Goal: Task Accomplishment & Management: Manage account settings

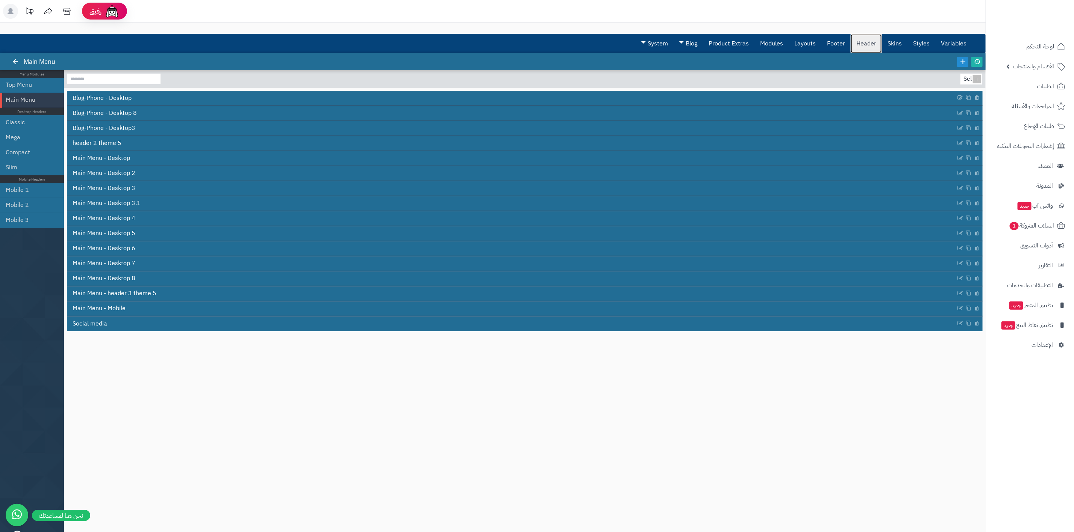
click at [864, 51] on link "Header" at bounding box center [865, 43] width 31 height 19
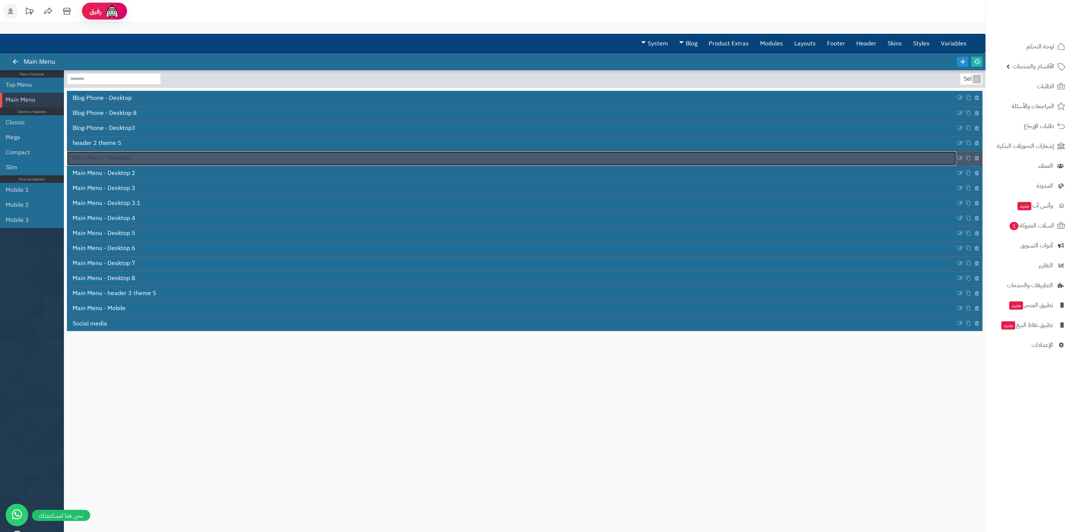
click at [120, 161] on span "Main Menu - Desktop" at bounding box center [101, 158] width 57 height 9
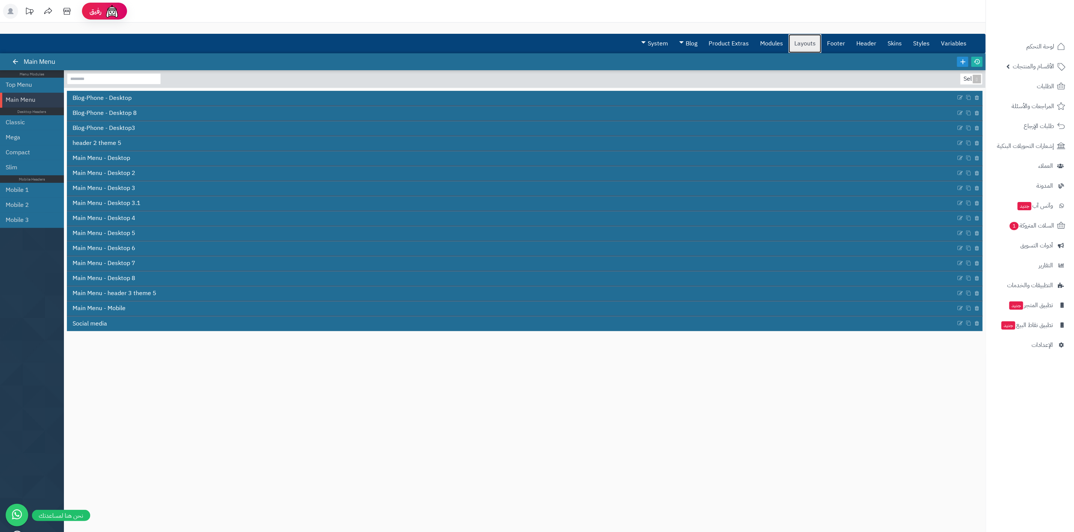
click at [814, 44] on link "Layouts" at bounding box center [804, 43] width 33 height 19
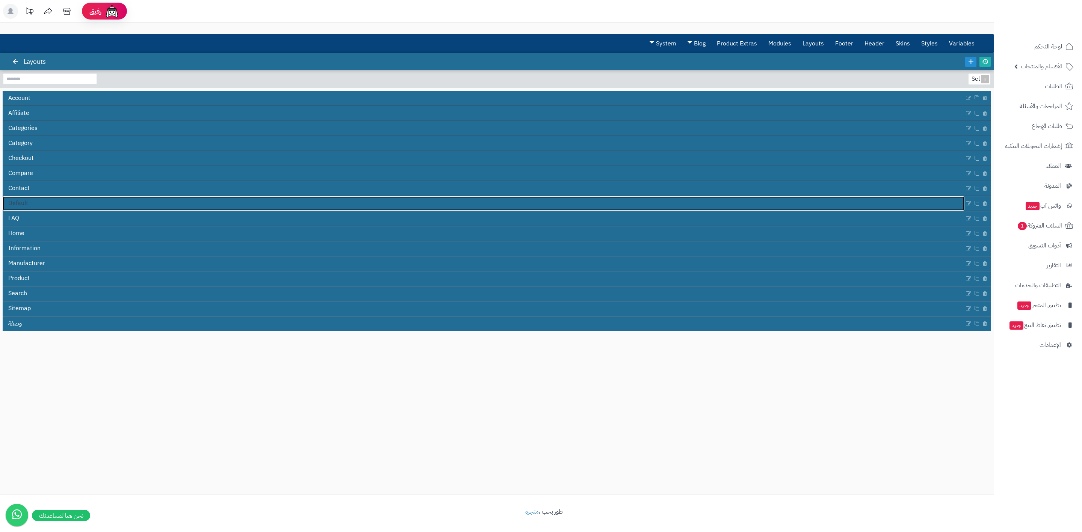
click at [35, 198] on link "Default" at bounding box center [484, 204] width 962 height 14
click at [777, 37] on link "Modules" at bounding box center [780, 43] width 34 height 19
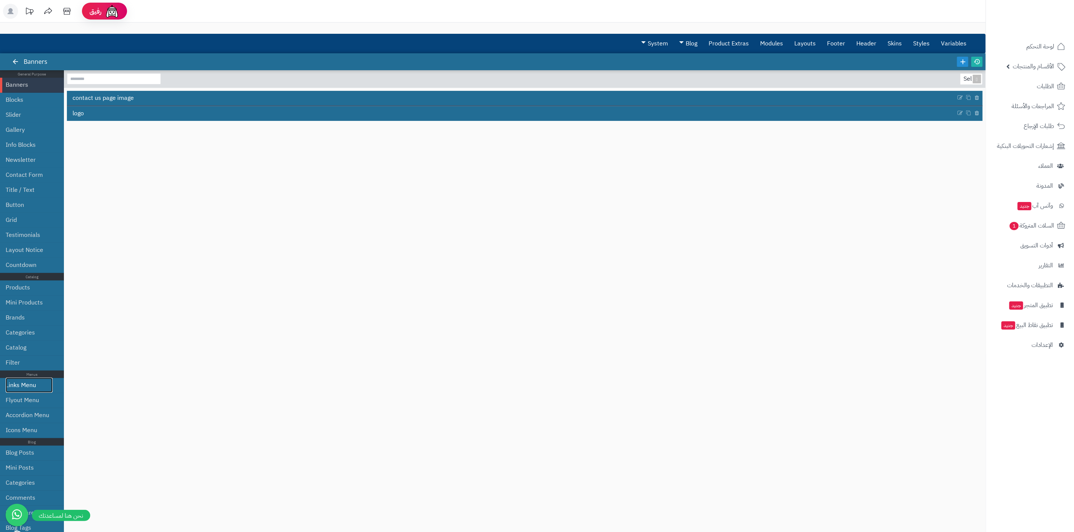
click at [23, 385] on link "Links Menu" at bounding box center [29, 385] width 47 height 15
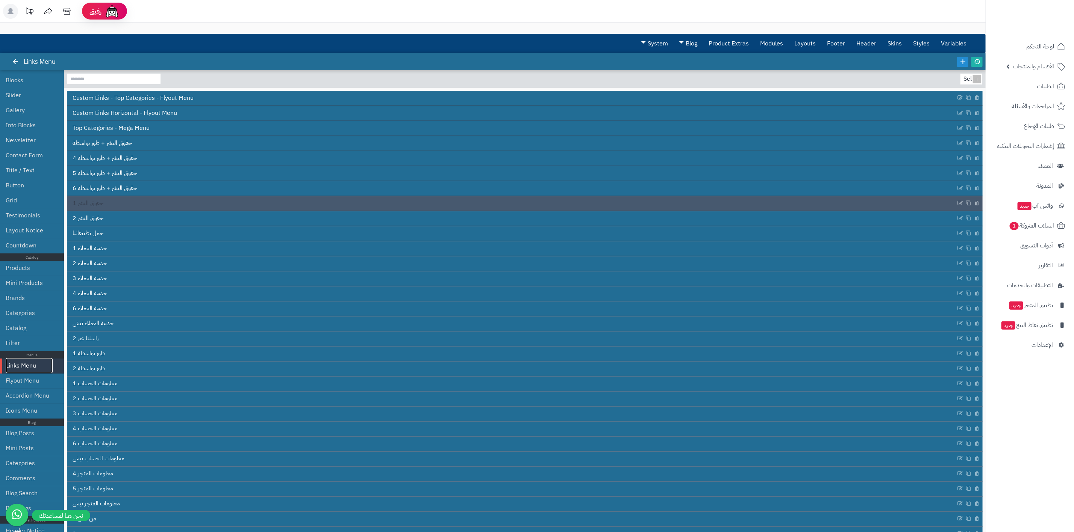
scroll to position [20, 0]
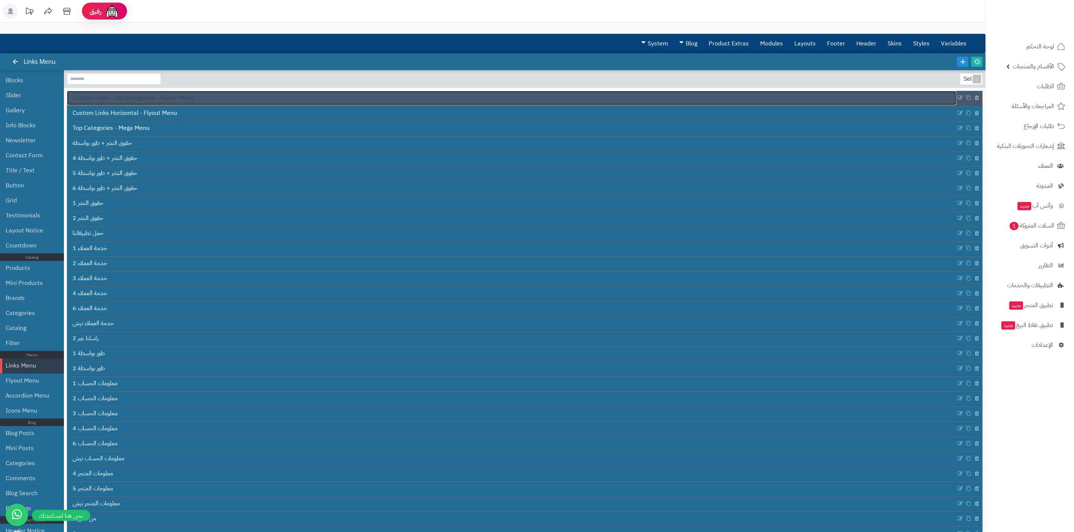
click at [155, 103] on span "Custom Links - Top Categories - Flyout Menu" at bounding box center [133, 98] width 121 height 9
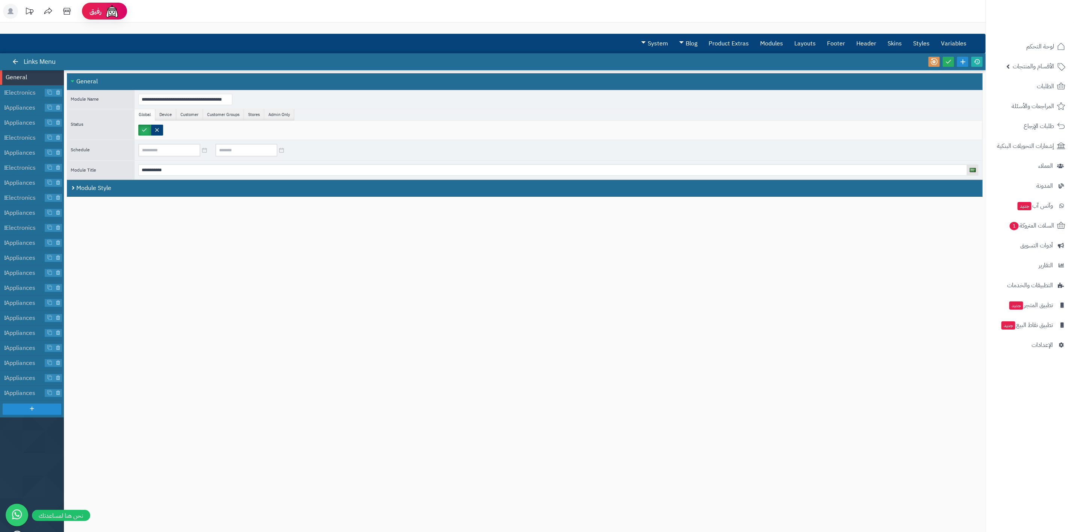
drag, startPoint x: 303, startPoint y: 318, endPoint x: 330, endPoint y: 325, distance: 27.1
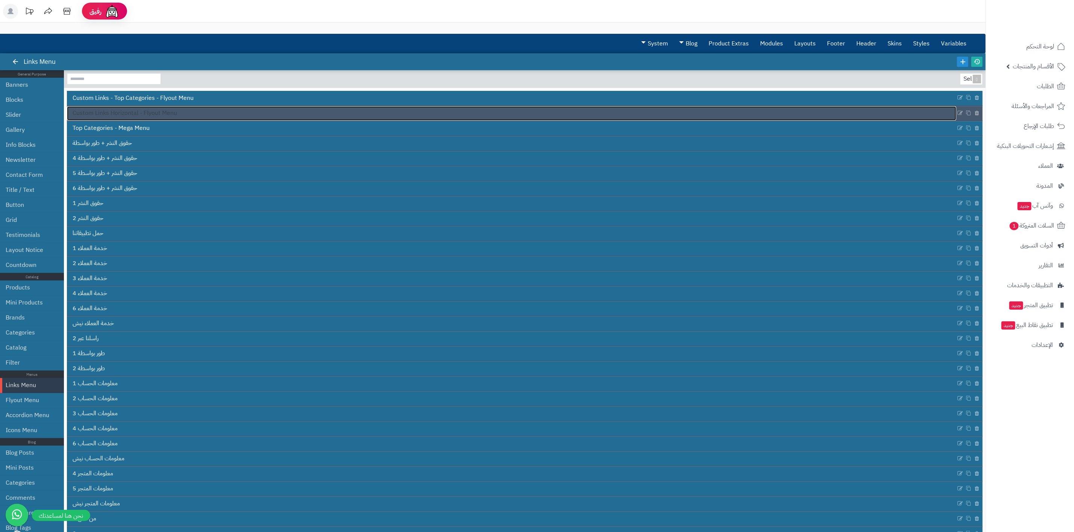
click at [146, 120] on link "Custom Links Horizontal - Flyout Menu" at bounding box center [511, 113] width 889 height 14
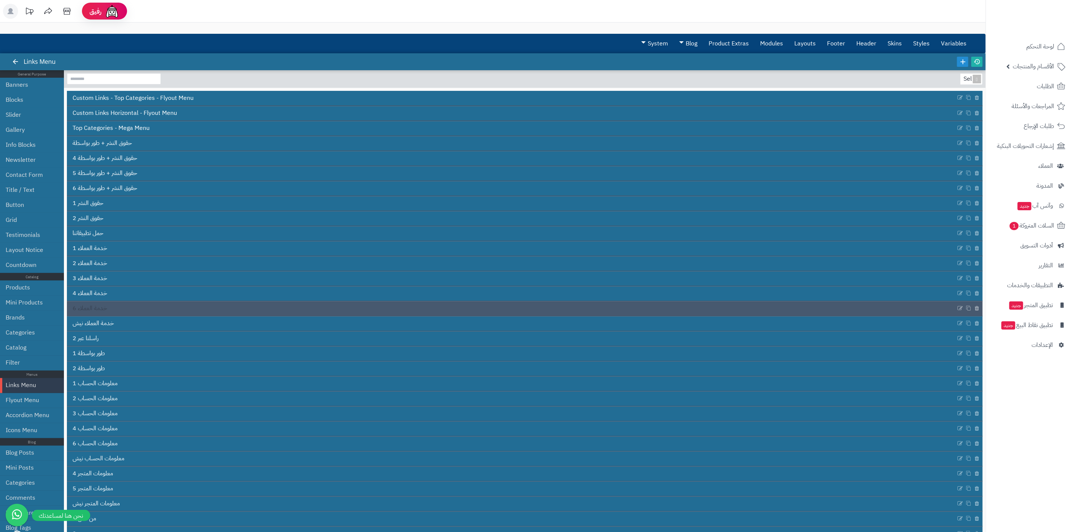
scroll to position [43, 0]
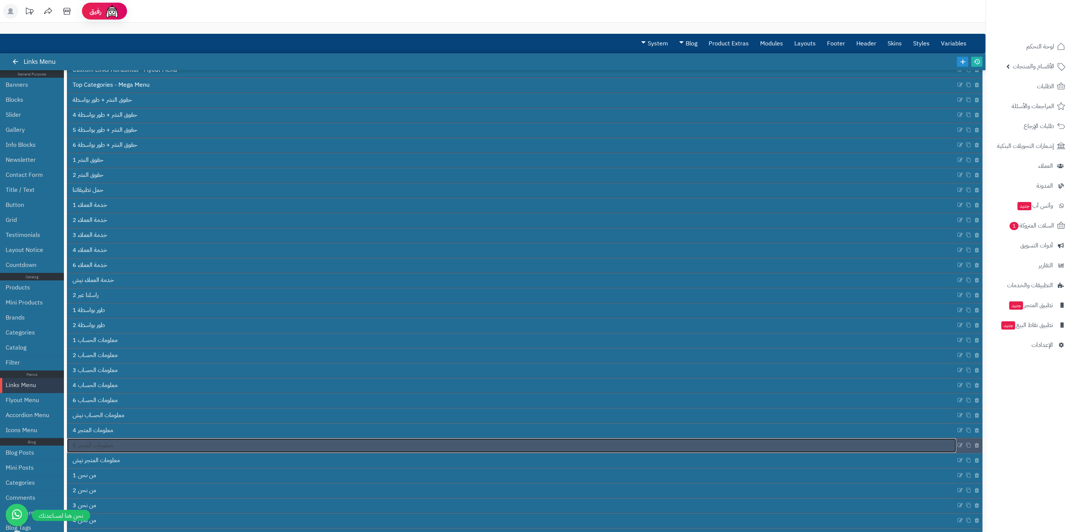
click at [148, 443] on link "معلومات المتجر 5" at bounding box center [511, 446] width 889 height 14
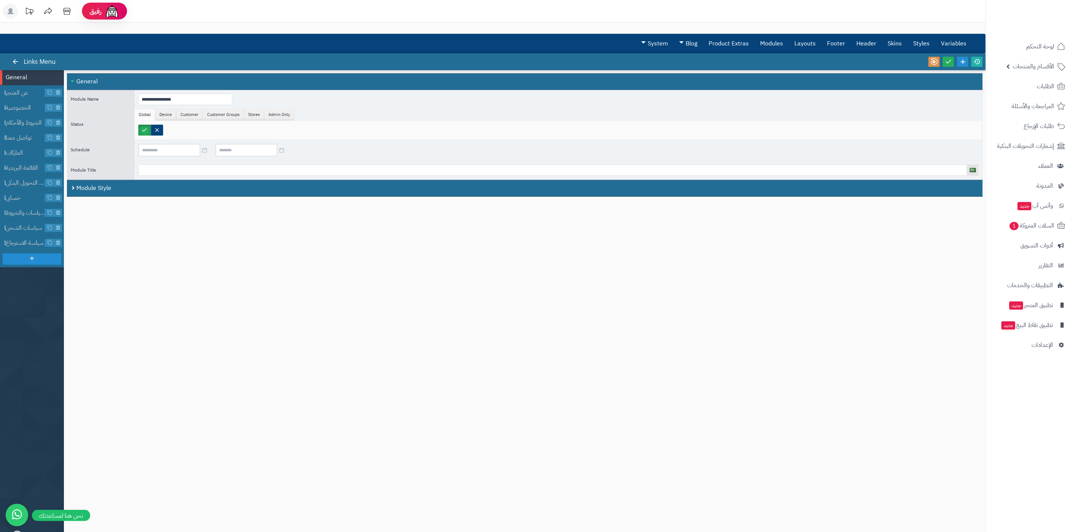
drag, startPoint x: 250, startPoint y: 299, endPoint x: 259, endPoint y: 295, distance: 8.9
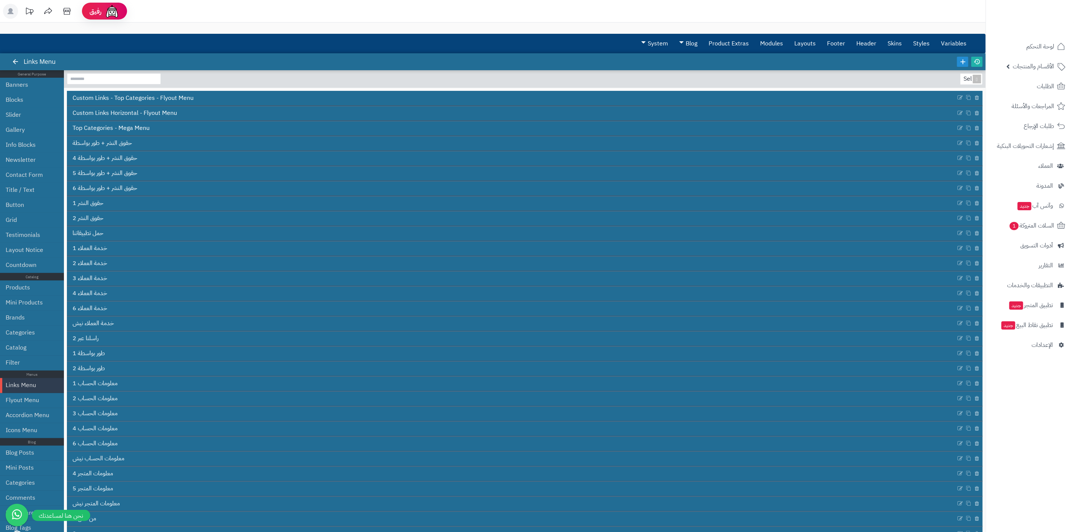
click at [849, 12] on header "رفيق ! الطلبات معالجة مكتمل إرجاع المنتجات العملاء المتواجدون الان 6 عملاء منتظ…" at bounding box center [537, 11] width 1074 height 23
click at [872, 44] on link "Header" at bounding box center [865, 43] width 31 height 19
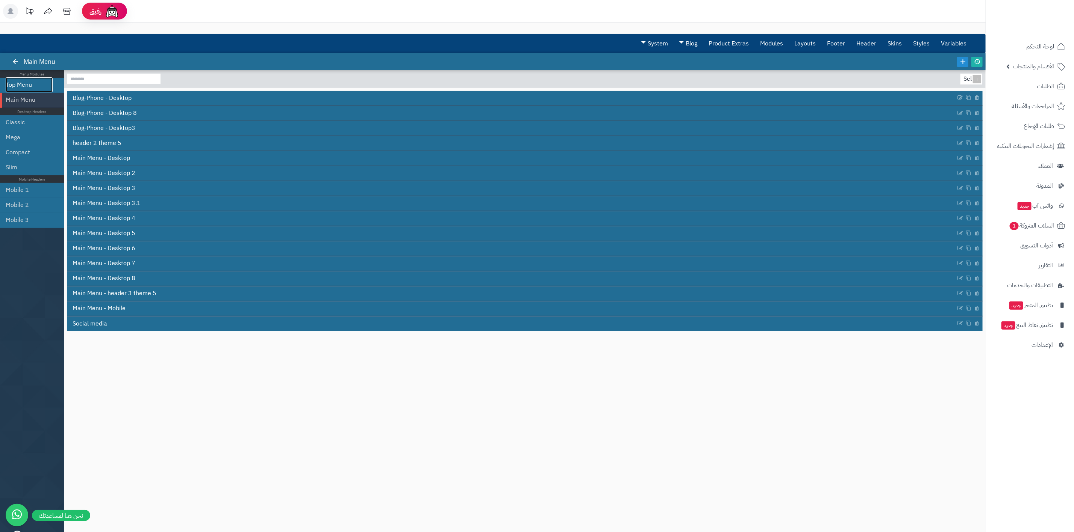
click at [25, 80] on link "Top Menu" at bounding box center [29, 84] width 47 height 15
click at [27, 100] on link "Main Menu" at bounding box center [29, 99] width 47 height 15
click at [770, 49] on link "Modules" at bounding box center [771, 43] width 34 height 19
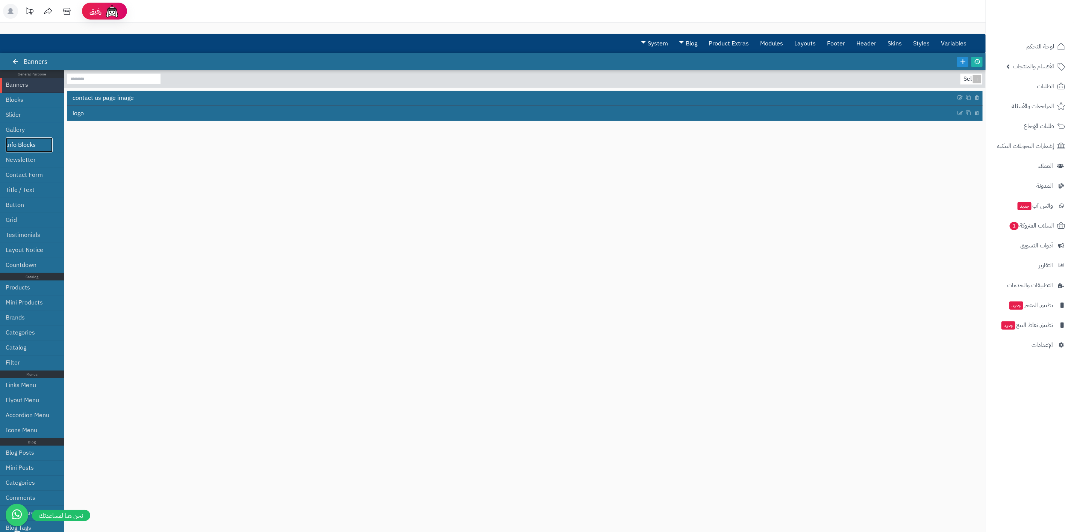
click at [29, 150] on link "Info Blocks" at bounding box center [29, 145] width 47 height 15
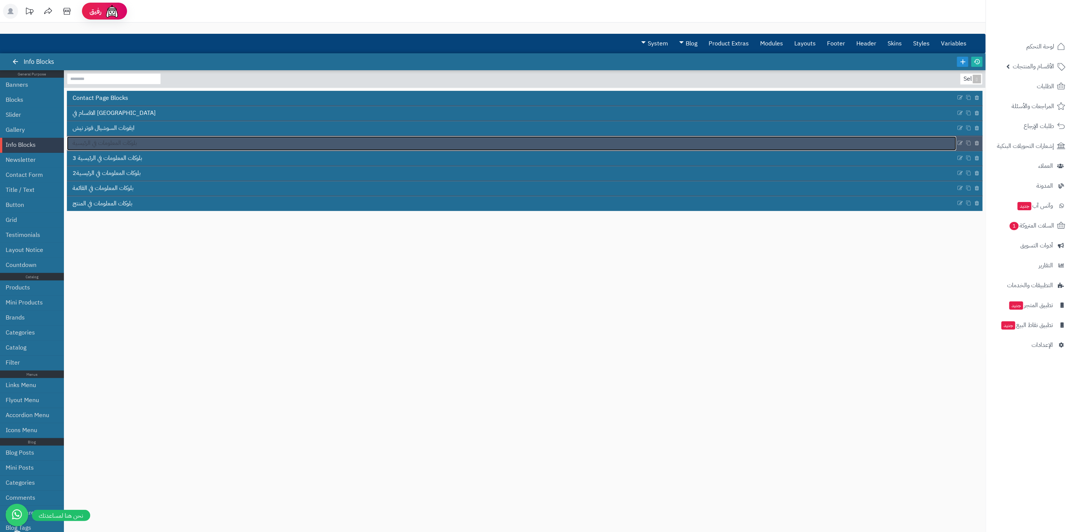
click at [118, 144] on span "بلوكات المعلومات في الرئيسية" at bounding box center [105, 143] width 64 height 9
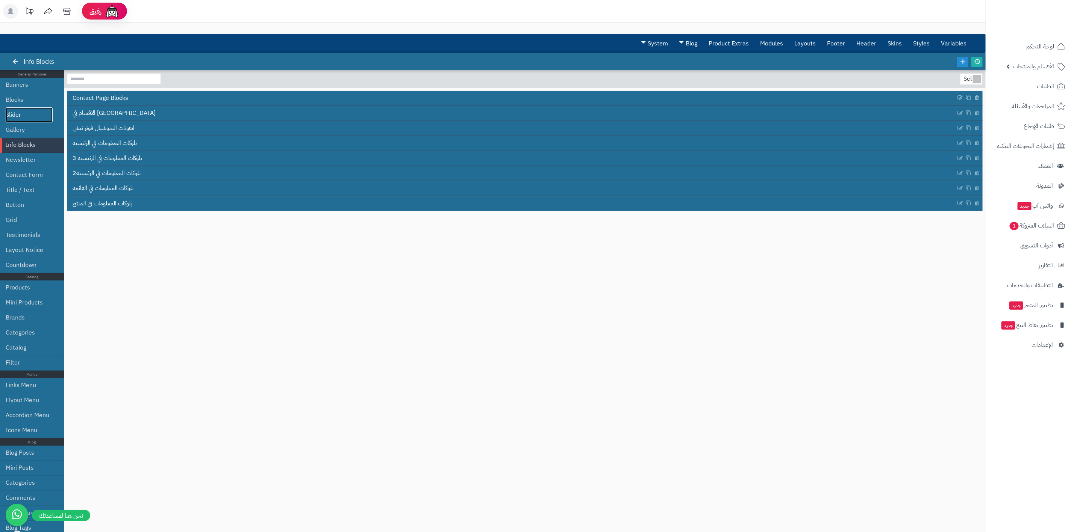
click at [17, 121] on link "Slider" at bounding box center [29, 114] width 47 height 15
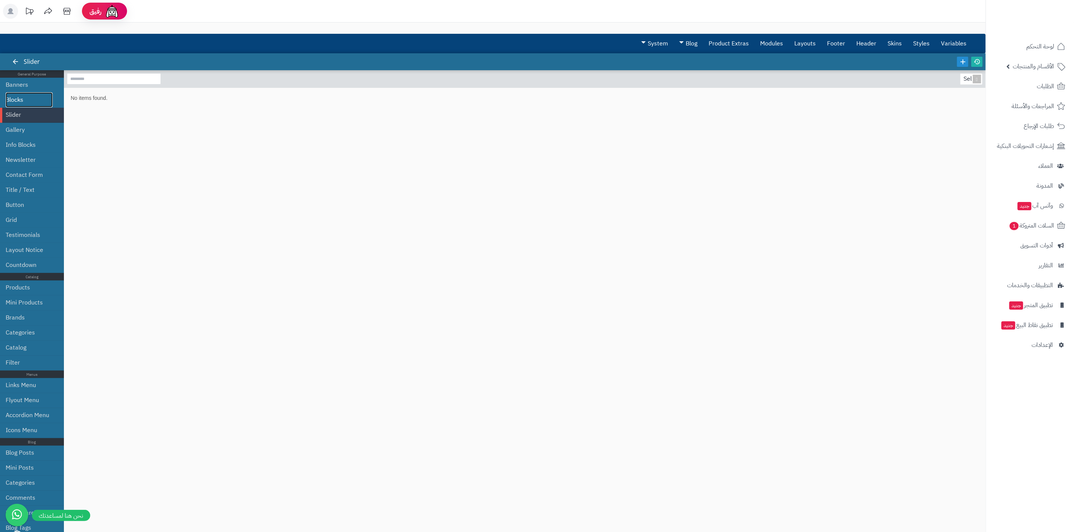
click at [23, 93] on link "Blocks" at bounding box center [29, 99] width 47 height 15
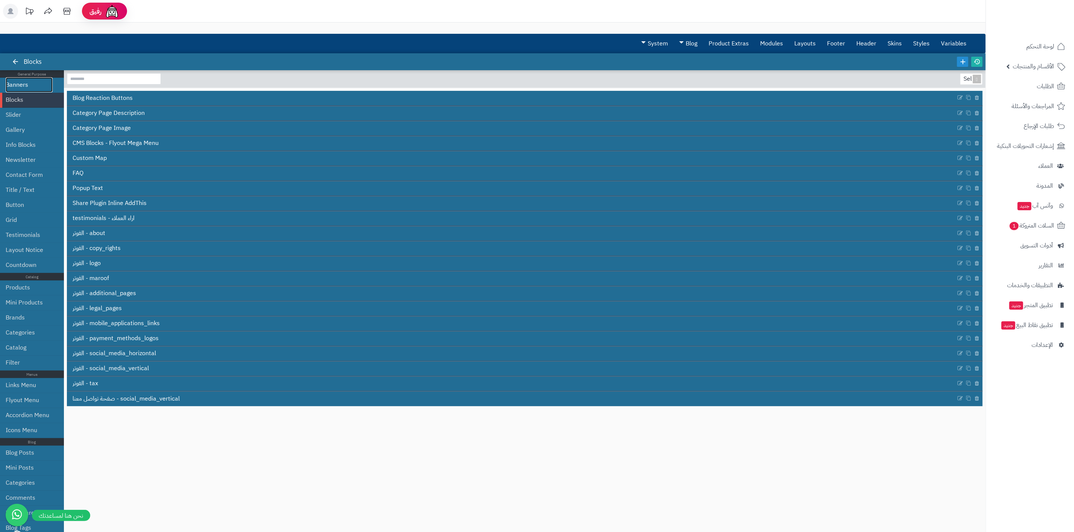
click at [23, 88] on link "Banners" at bounding box center [29, 84] width 47 height 15
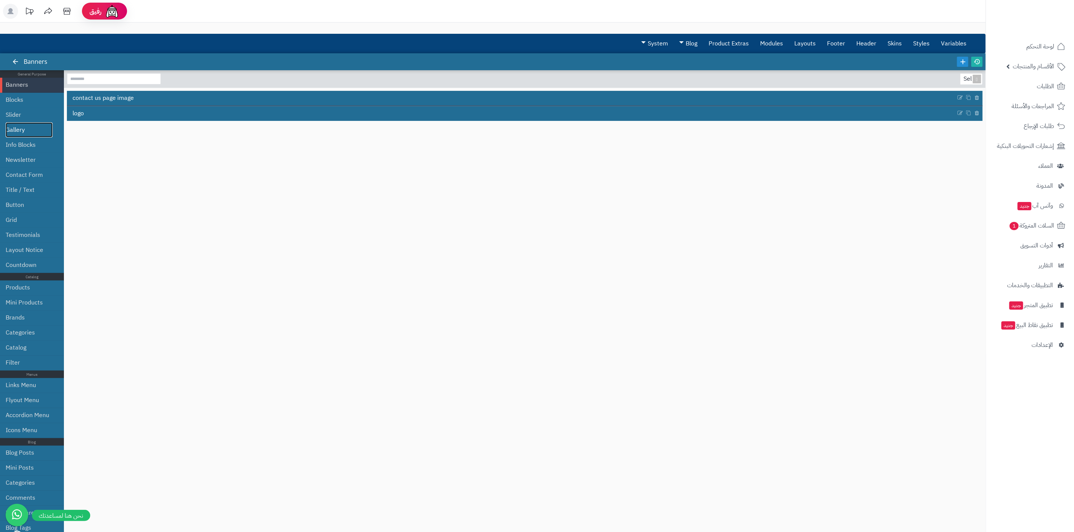
click at [26, 133] on link "Gallery" at bounding box center [29, 129] width 47 height 15
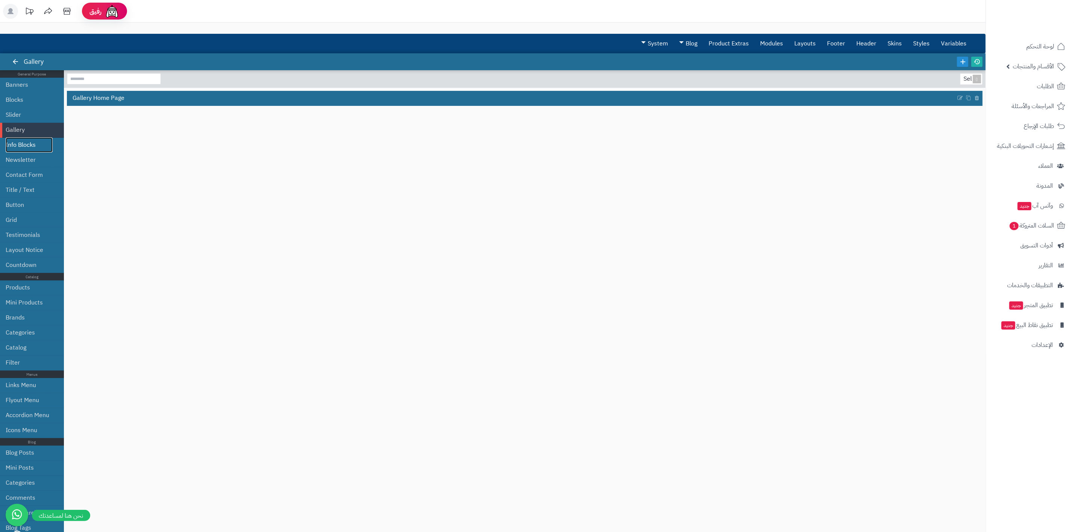
click at [21, 147] on link "Info Blocks" at bounding box center [29, 145] width 47 height 15
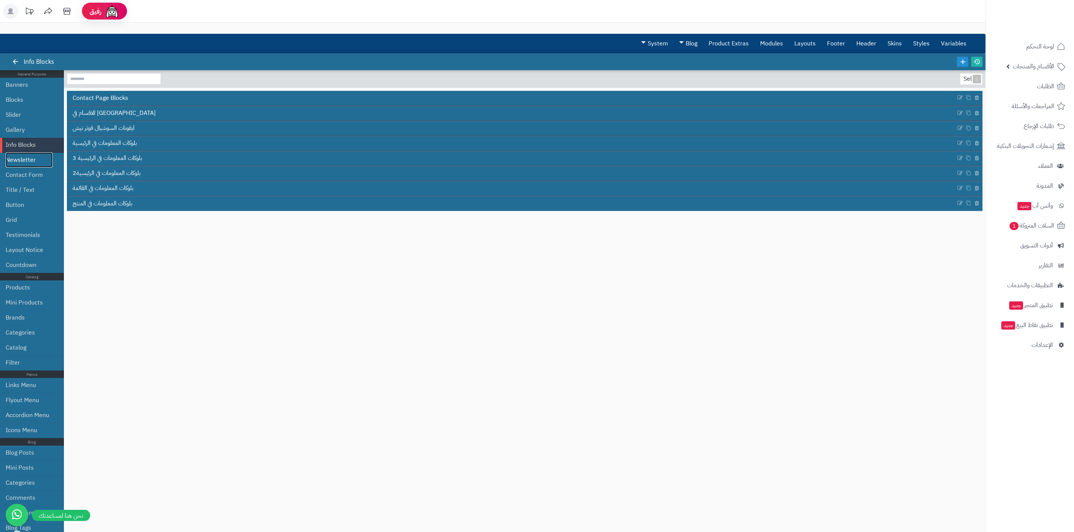
click at [24, 160] on link "Newsletter" at bounding box center [29, 160] width 47 height 15
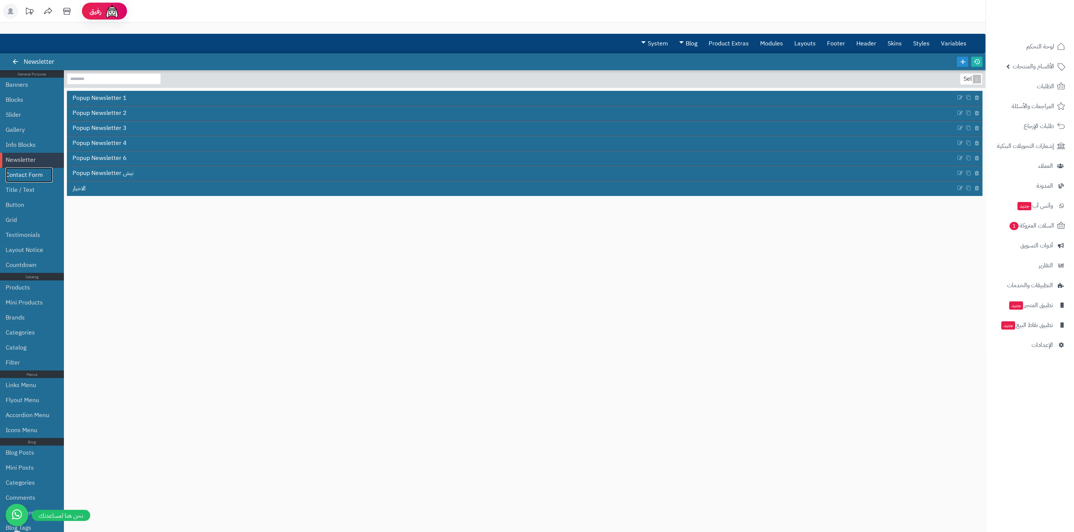
click at [39, 179] on link "Contact Form" at bounding box center [29, 175] width 47 height 15
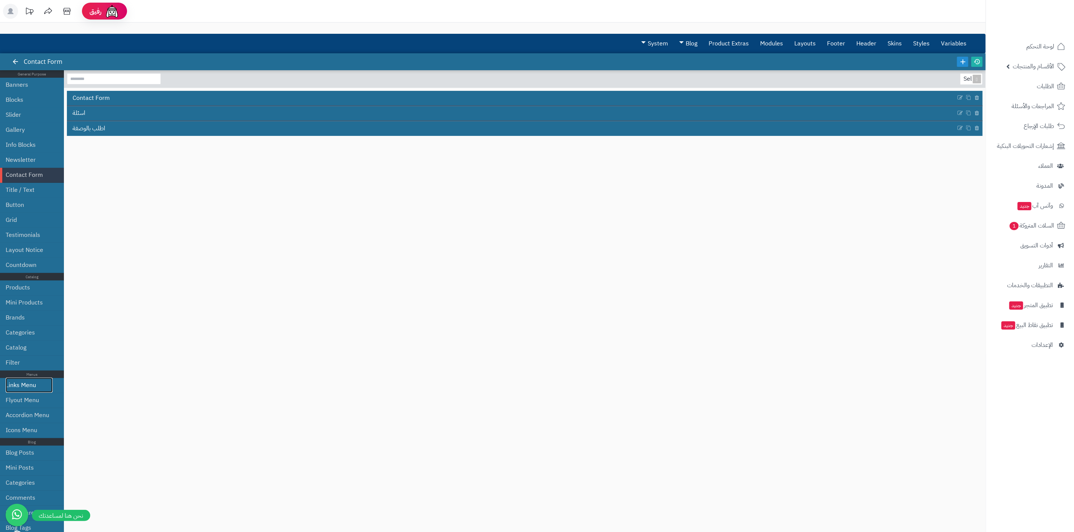
click at [20, 388] on link "Links Menu" at bounding box center [29, 385] width 47 height 15
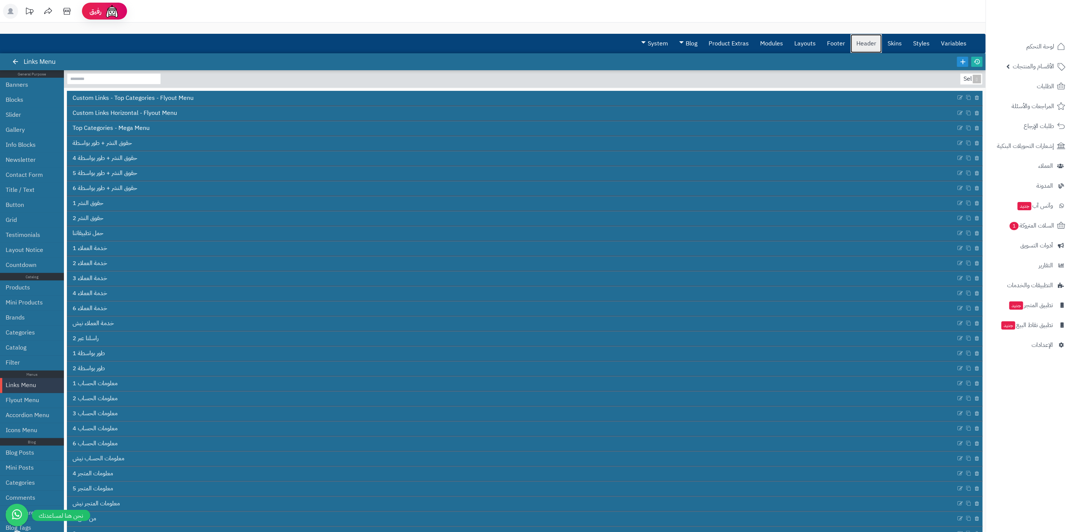
click at [870, 48] on link "Header" at bounding box center [865, 43] width 31 height 19
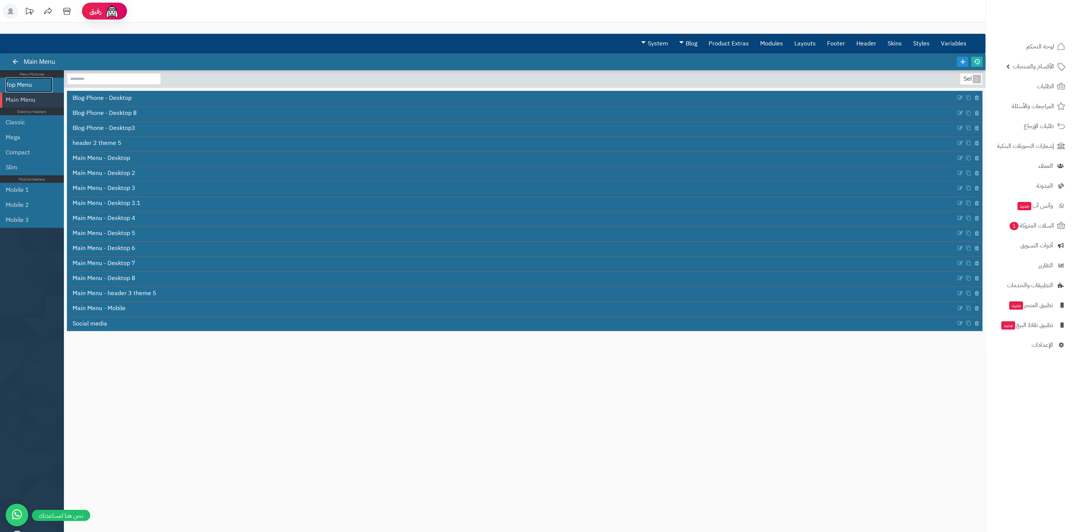
click at [23, 86] on link "Top Menu" at bounding box center [29, 84] width 47 height 15
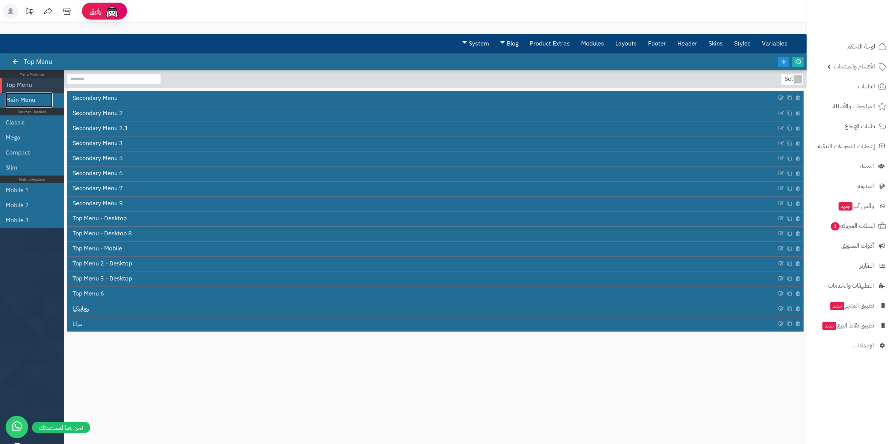
click at [25, 102] on link "Main Menu" at bounding box center [29, 99] width 47 height 15
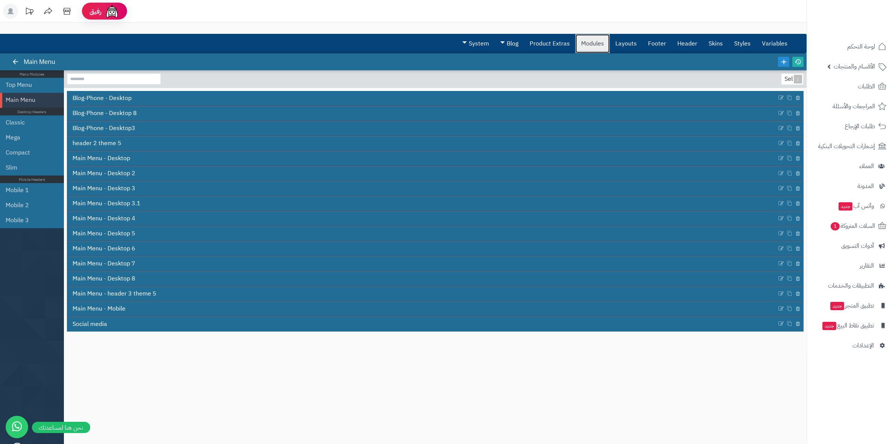
click at [592, 45] on link "Modules" at bounding box center [592, 43] width 34 height 19
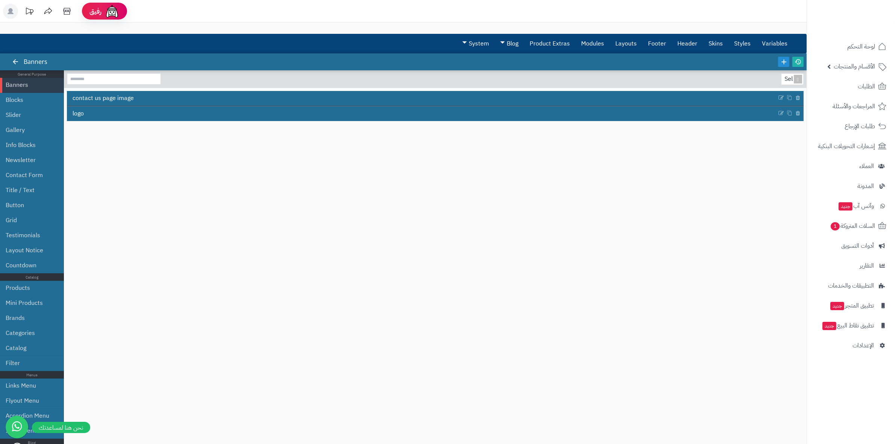
click at [307, 279] on div "Select... contact us page image logo" at bounding box center [435, 253] width 736 height 360
click at [591, 214] on div "Select... contact us page image logo" at bounding box center [435, 253] width 736 height 360
click at [594, 269] on div "Select... contact us page image logo" at bounding box center [435, 253] width 736 height 360
click at [703, 175] on div "Select... contact us page image logo" at bounding box center [435, 253] width 736 height 360
click at [658, 185] on div "Select... contact us page image logo" at bounding box center [435, 253] width 736 height 360
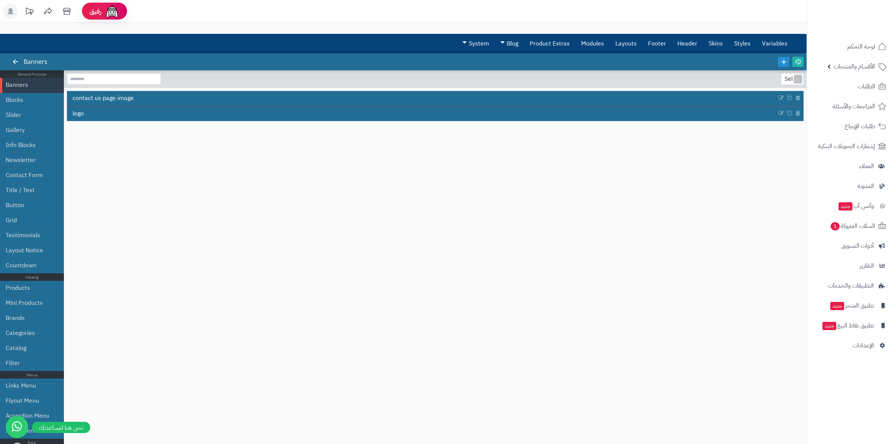
click at [615, 263] on div "Select... contact us page image logo" at bounding box center [435, 253] width 736 height 360
click at [600, 318] on div "Select... contact us page image logo" at bounding box center [435, 253] width 736 height 360
click at [683, 42] on link "Header" at bounding box center [686, 43] width 31 height 19
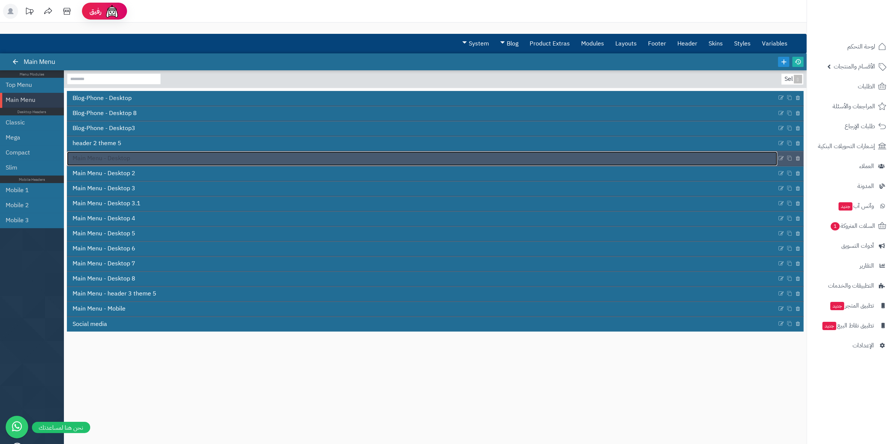
click at [116, 159] on span "Main Menu - Desktop" at bounding box center [101, 158] width 57 height 9
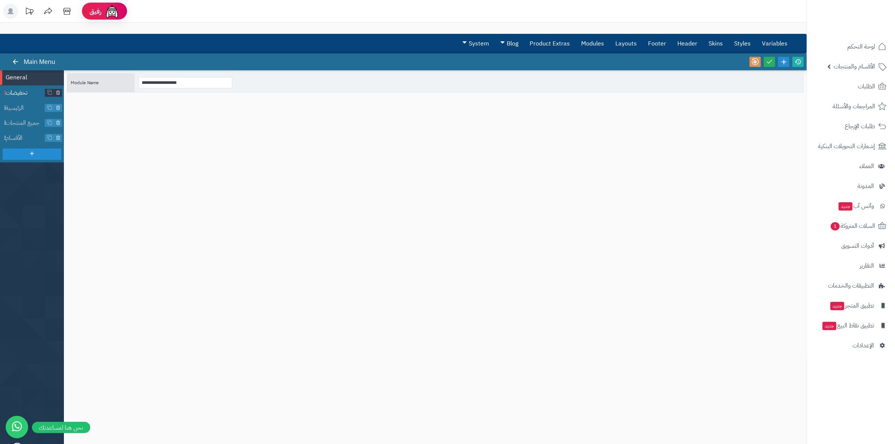
click at [31, 92] on span "تخفيضات" at bounding box center [25, 93] width 39 height 9
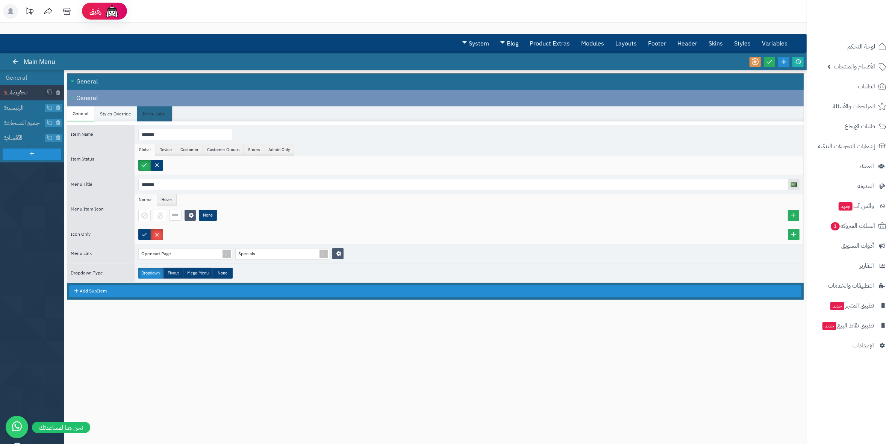
click at [110, 112] on li "Styles Override" at bounding box center [115, 113] width 43 height 15
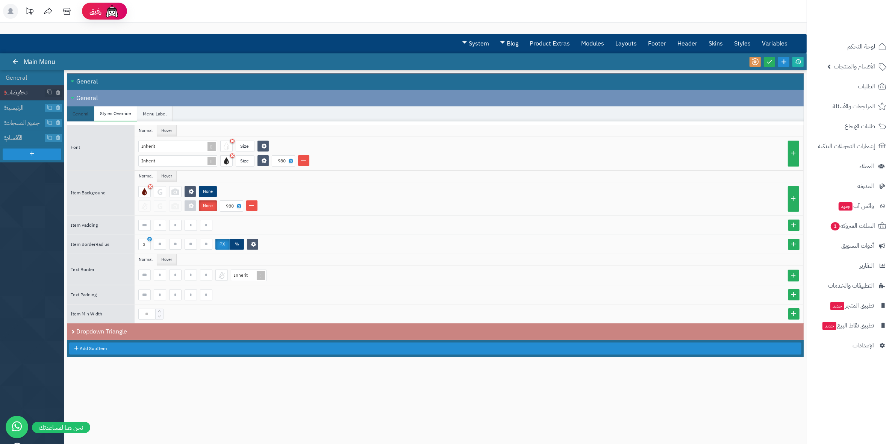
click at [156, 116] on li "Menu Label" at bounding box center [154, 113] width 35 height 15
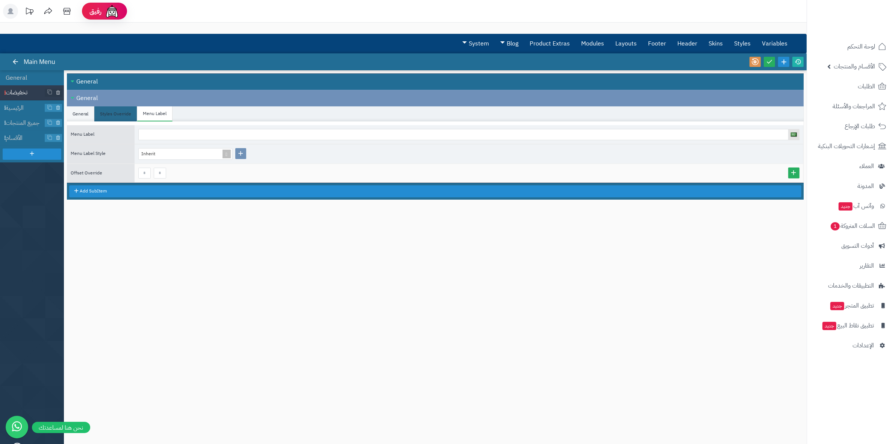
click at [73, 110] on li "General" at bounding box center [80, 113] width 27 height 15
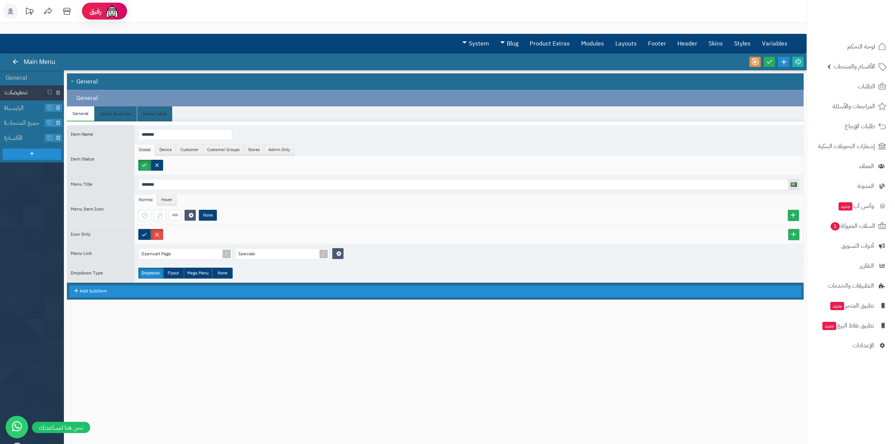
click at [206, 352] on div "Close All Open All General Close All Open All General General Styles Override M…" at bounding box center [435, 253] width 736 height 360
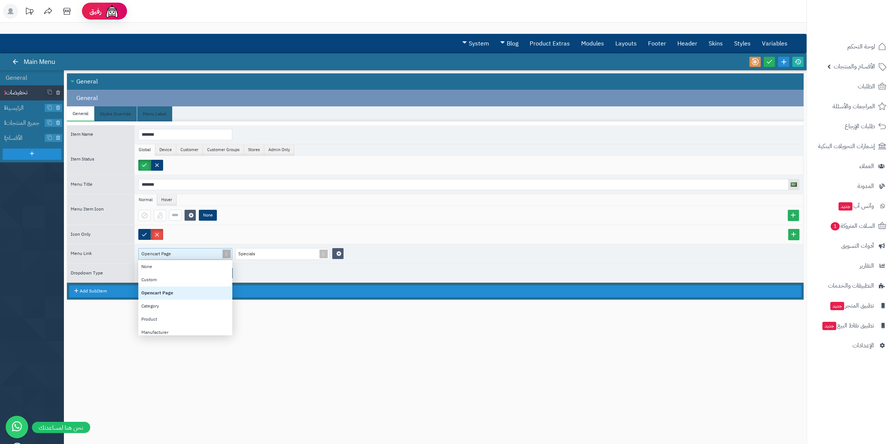
click at [186, 255] on div "Opencart Page" at bounding box center [182, 253] width 87 height 11
click at [187, 255] on div "Opencart Page" at bounding box center [182, 253] width 87 height 11
click at [395, 335] on div "Close All Open All General Close All Open All General General Styles Override M…" at bounding box center [435, 253] width 736 height 360
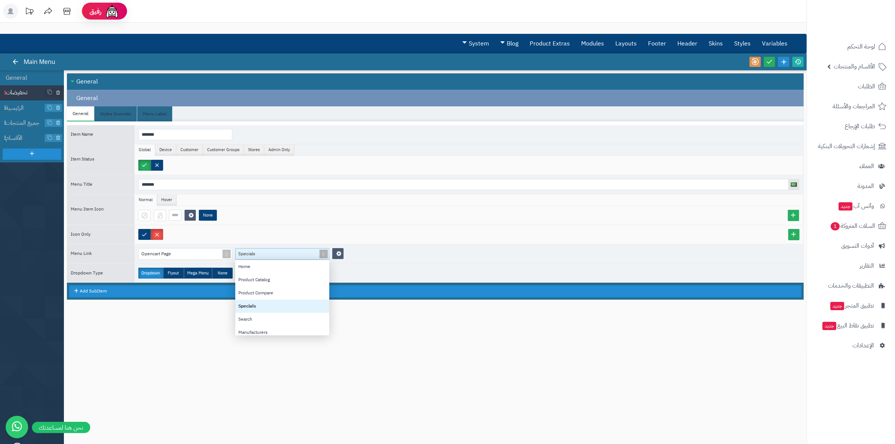
click at [264, 254] on div "Specials" at bounding box center [279, 253] width 87 height 11
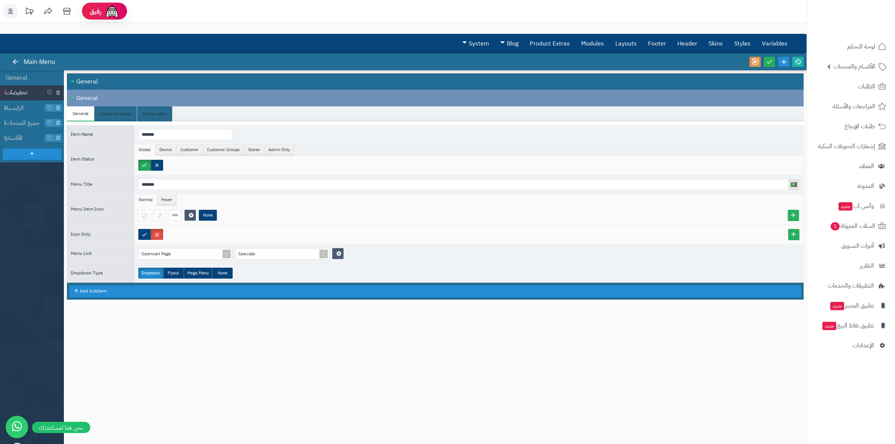
click at [469, 327] on div "Close All Open All General Close All Open All General General Styles Override M…" at bounding box center [435, 253] width 736 height 360
click at [598, 306] on div "Close All Open All General Close All Open All General General Styles Override M…" at bounding box center [435, 253] width 736 height 360
click at [14, 104] on span "الرئيسية" at bounding box center [25, 108] width 39 height 9
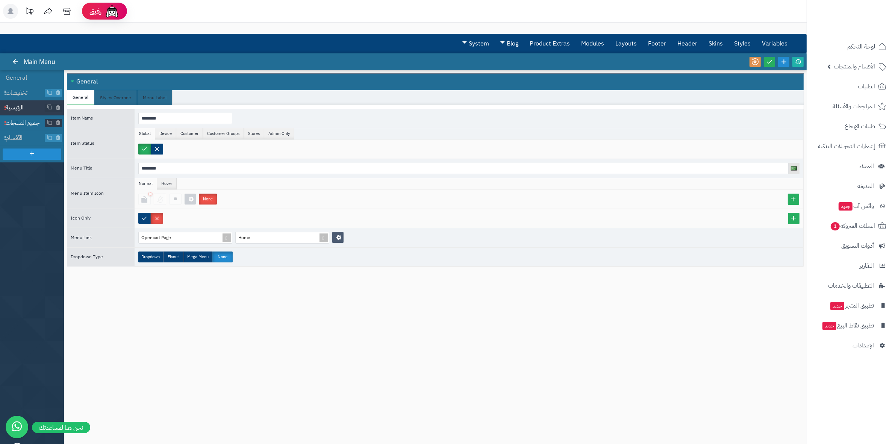
click at [27, 122] on span "جميع المنتجات" at bounding box center [25, 123] width 39 height 9
click at [25, 134] on span "الأقسام" at bounding box center [25, 138] width 39 height 9
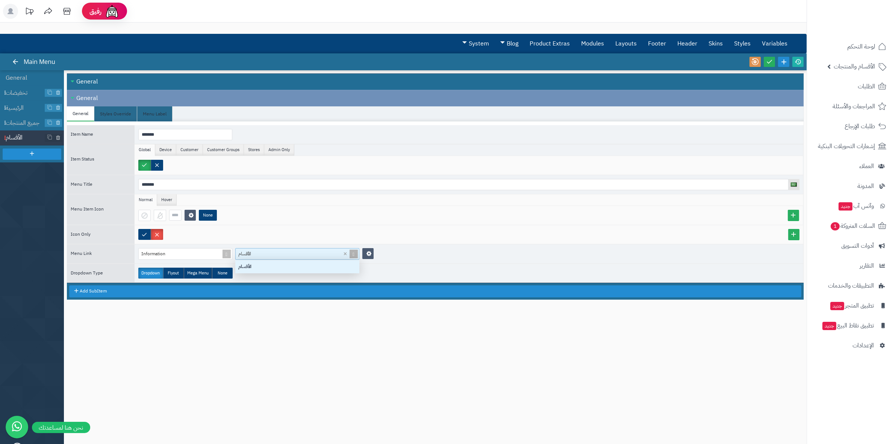
click at [328, 253] on div "الأقسام" at bounding box center [293, 253] width 115 height 11
click at [347, 327] on div "Close All Open All General Close All Open All General General Styles Override M…" at bounding box center [435, 253] width 736 height 360
click at [20, 95] on span "تخفيضات" at bounding box center [25, 93] width 39 height 9
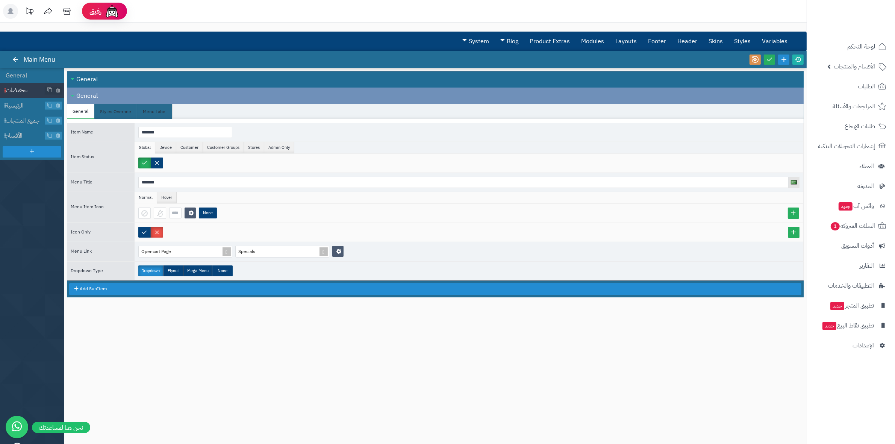
scroll to position [0, 0]
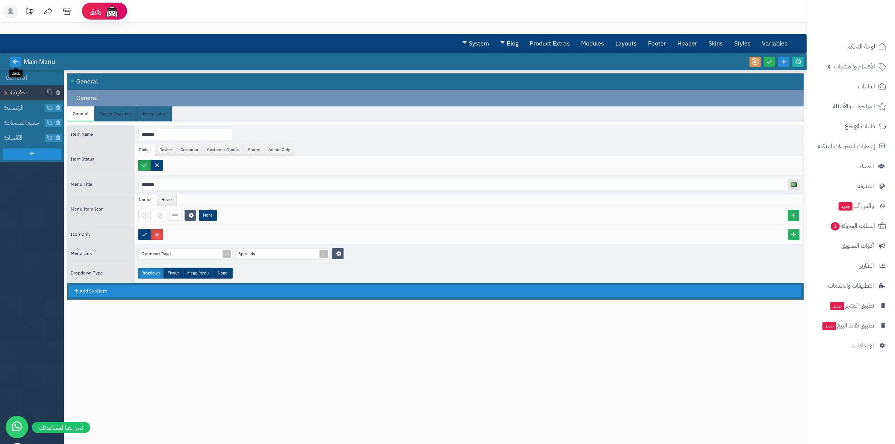
click at [14, 58] on icon at bounding box center [15, 61] width 7 height 7
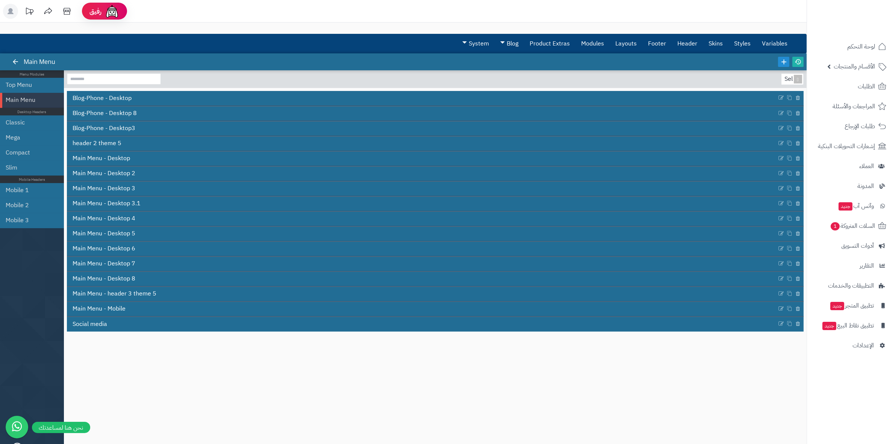
click at [547, 370] on div "Select... Blog-Phone - Desktop Blog-Phone - Desktop 8 Blog-Phone - Desktop3 hea…" at bounding box center [435, 253] width 736 height 360
click at [598, 40] on link "Modules" at bounding box center [592, 43] width 34 height 19
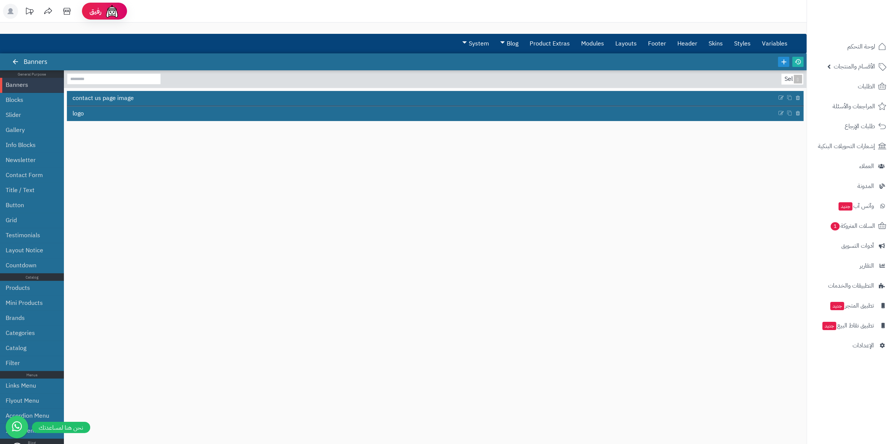
click at [479, 318] on div "Select... contact us page image logo" at bounding box center [435, 253] width 736 height 360
click at [698, 218] on div "Select... contact us page image logo" at bounding box center [435, 253] width 736 height 360
